Goal: Find specific page/section: Find specific page/section

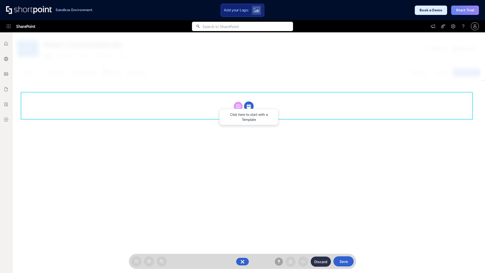
click at [249, 106] on circle at bounding box center [249, 107] width 10 height 10
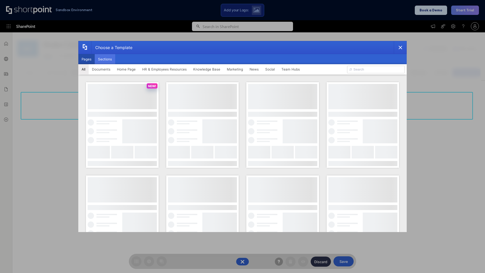
click at [105, 59] on button "Sections" at bounding box center [105, 59] width 20 height 10
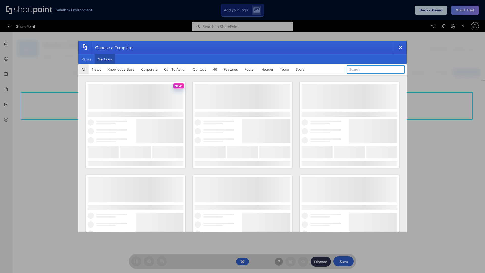
type input "Search"
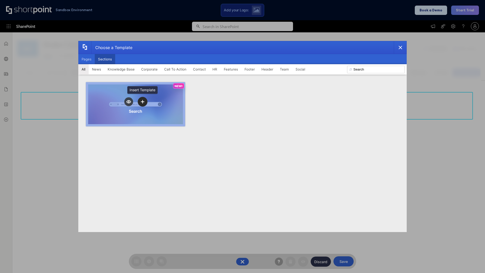
click at [142, 102] on icon "template selector" at bounding box center [143, 102] width 4 height 4
